Goal: Information Seeking & Learning: Learn about a topic

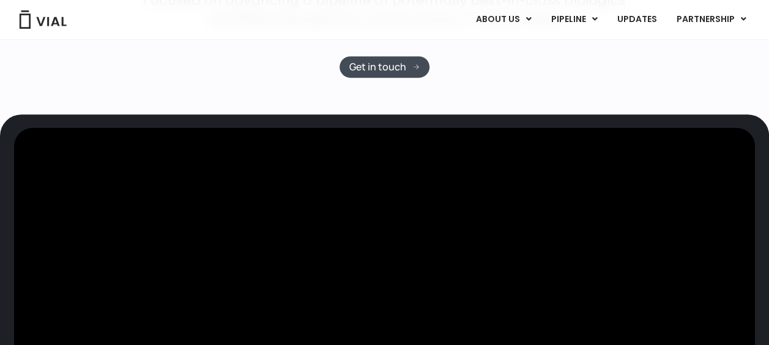
scroll to position [245, 0]
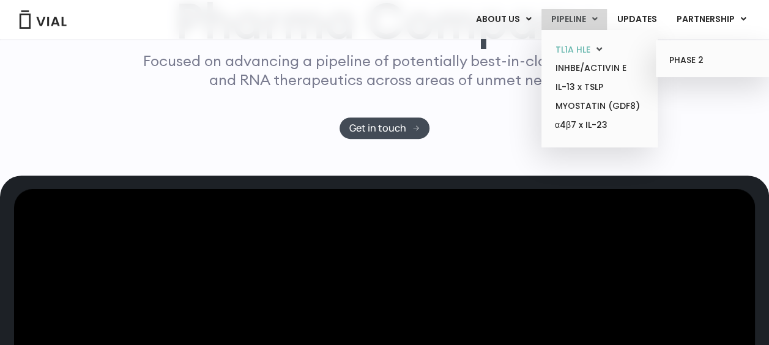
click at [586, 49] on link "TL1A HLE" at bounding box center [599, 49] width 107 height 19
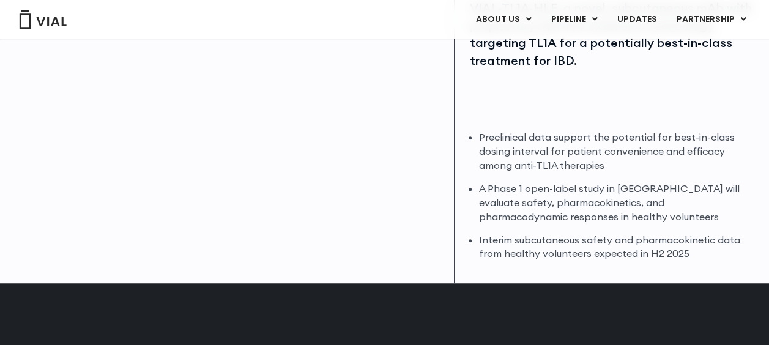
scroll to position [245, 0]
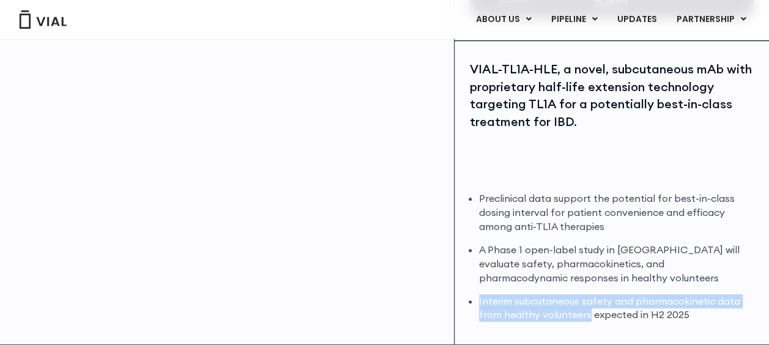
drag, startPoint x: 479, startPoint y: 301, endPoint x: 586, endPoint y: 316, distance: 108.8
click at [586, 316] on li "Interim subcutaneous safety and pharmacokinetic data from healthy volunteers ex…" at bounding box center [616, 308] width 275 height 28
copy li "Interim subcutaneous safety and pharmacokinetic data from healthy volunteers"
